Goal: Task Accomplishment & Management: Use online tool/utility

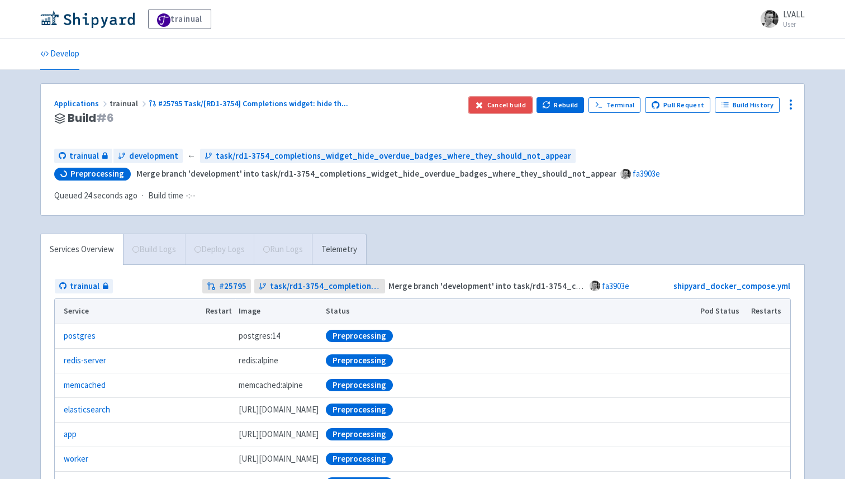
click at [507, 105] on button "Cancel build" at bounding box center [500, 105] width 63 height 16
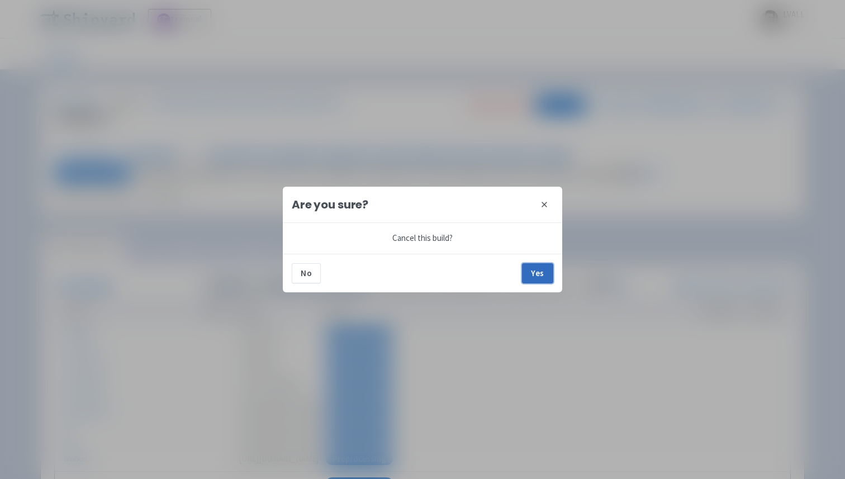
click at [540, 279] on button "Yes" at bounding box center [537, 273] width 31 height 20
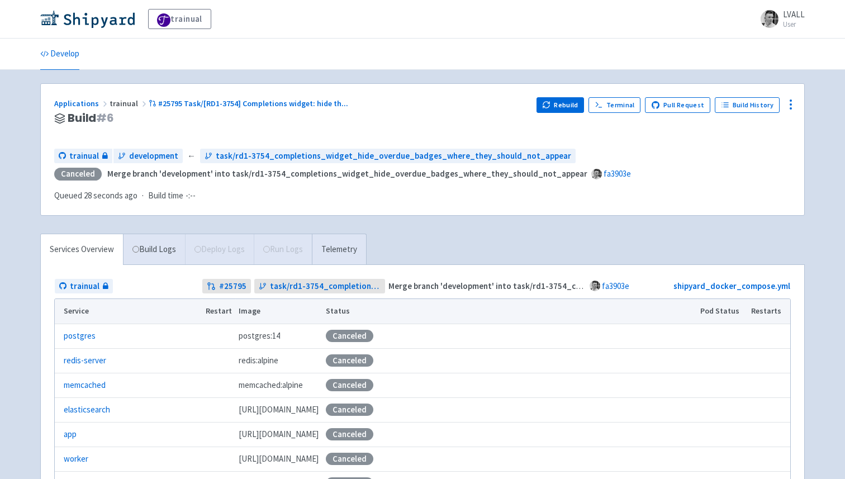
scroll to position [15, 0]
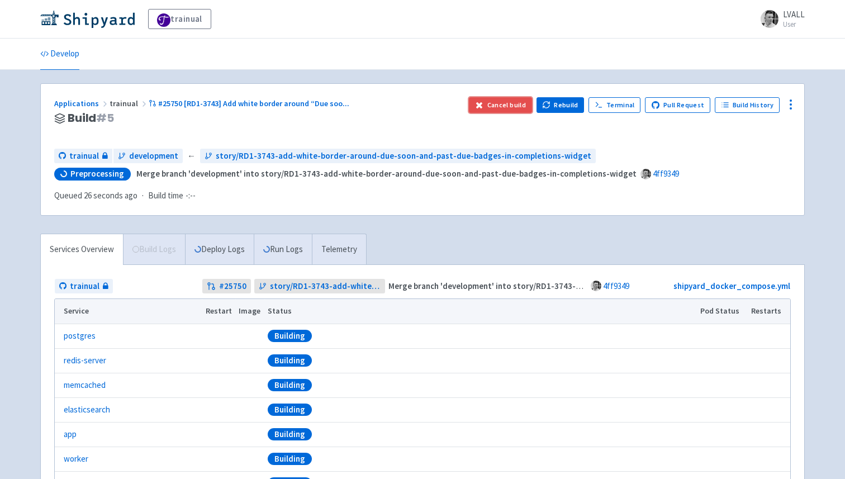
click at [512, 103] on button "Cancel build" at bounding box center [500, 105] width 63 height 16
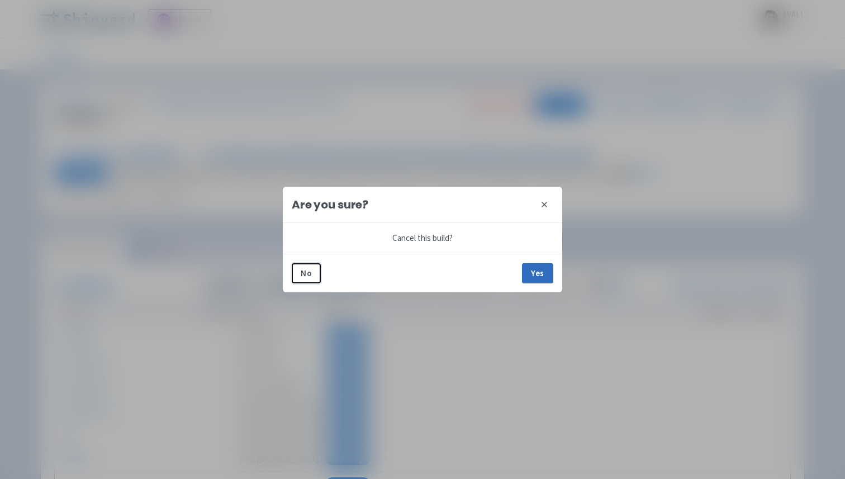
click at [542, 271] on button "Yes" at bounding box center [537, 273] width 31 height 20
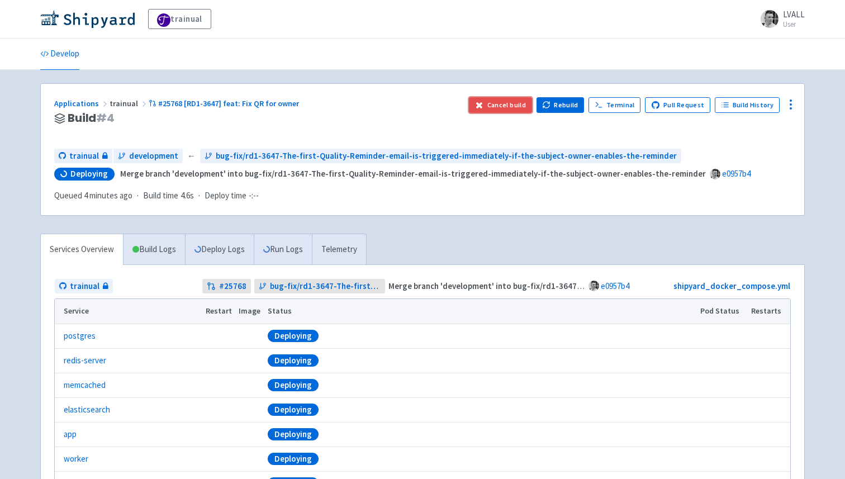
click at [517, 103] on button "Cancel build" at bounding box center [500, 105] width 63 height 16
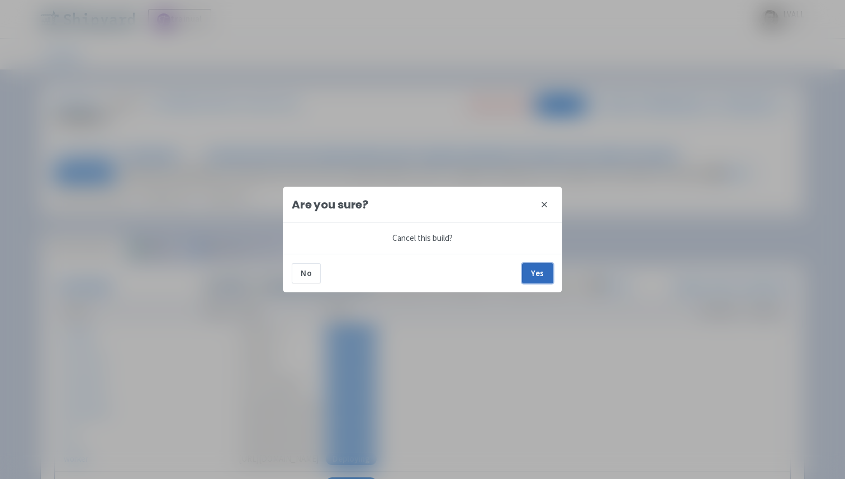
click at [530, 271] on button "Yes" at bounding box center [537, 273] width 31 height 20
